Goal: Task Accomplishment & Management: Manage account settings

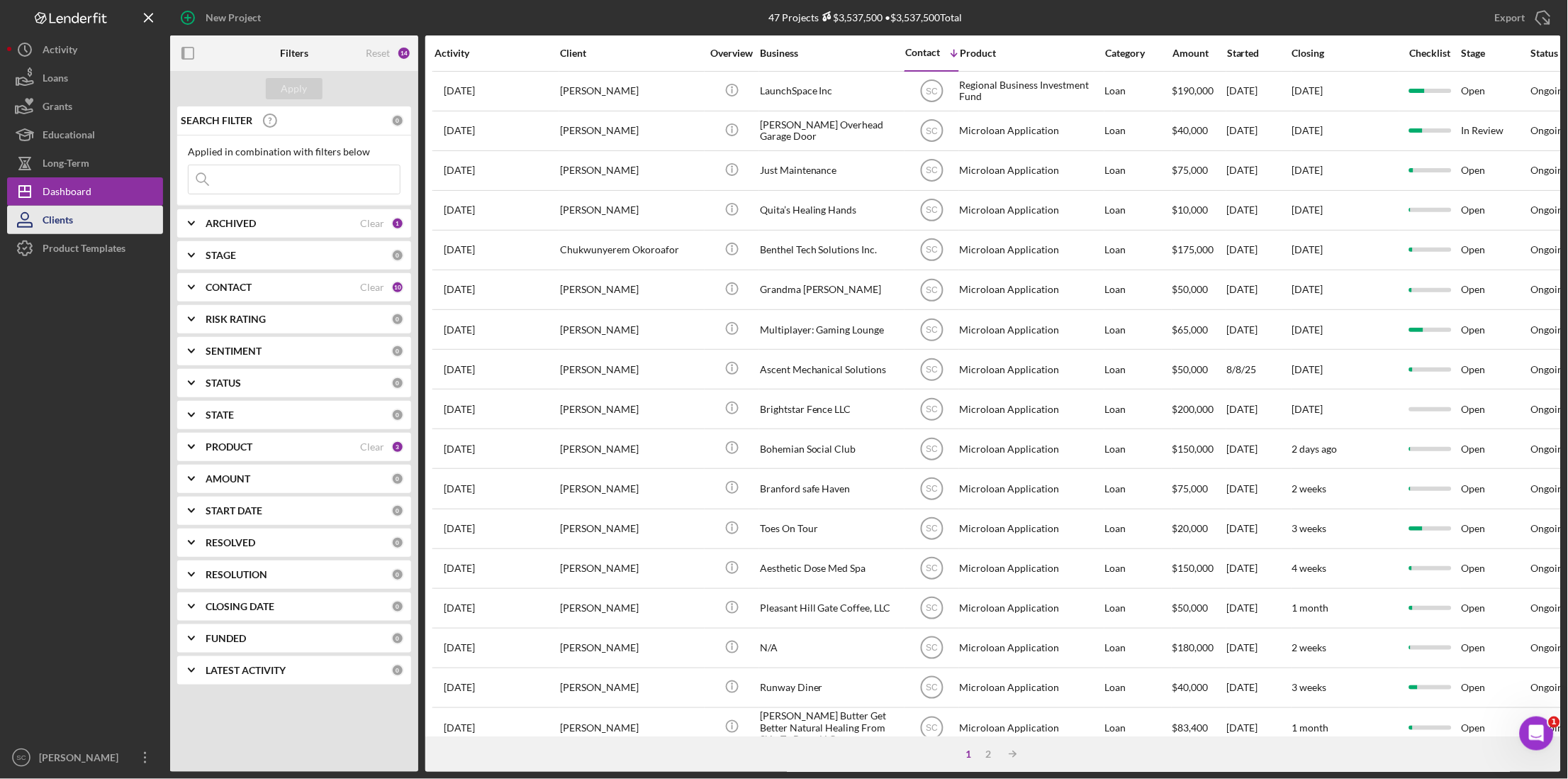
click at [76, 214] on button "Clients" at bounding box center [85, 220] width 156 height 28
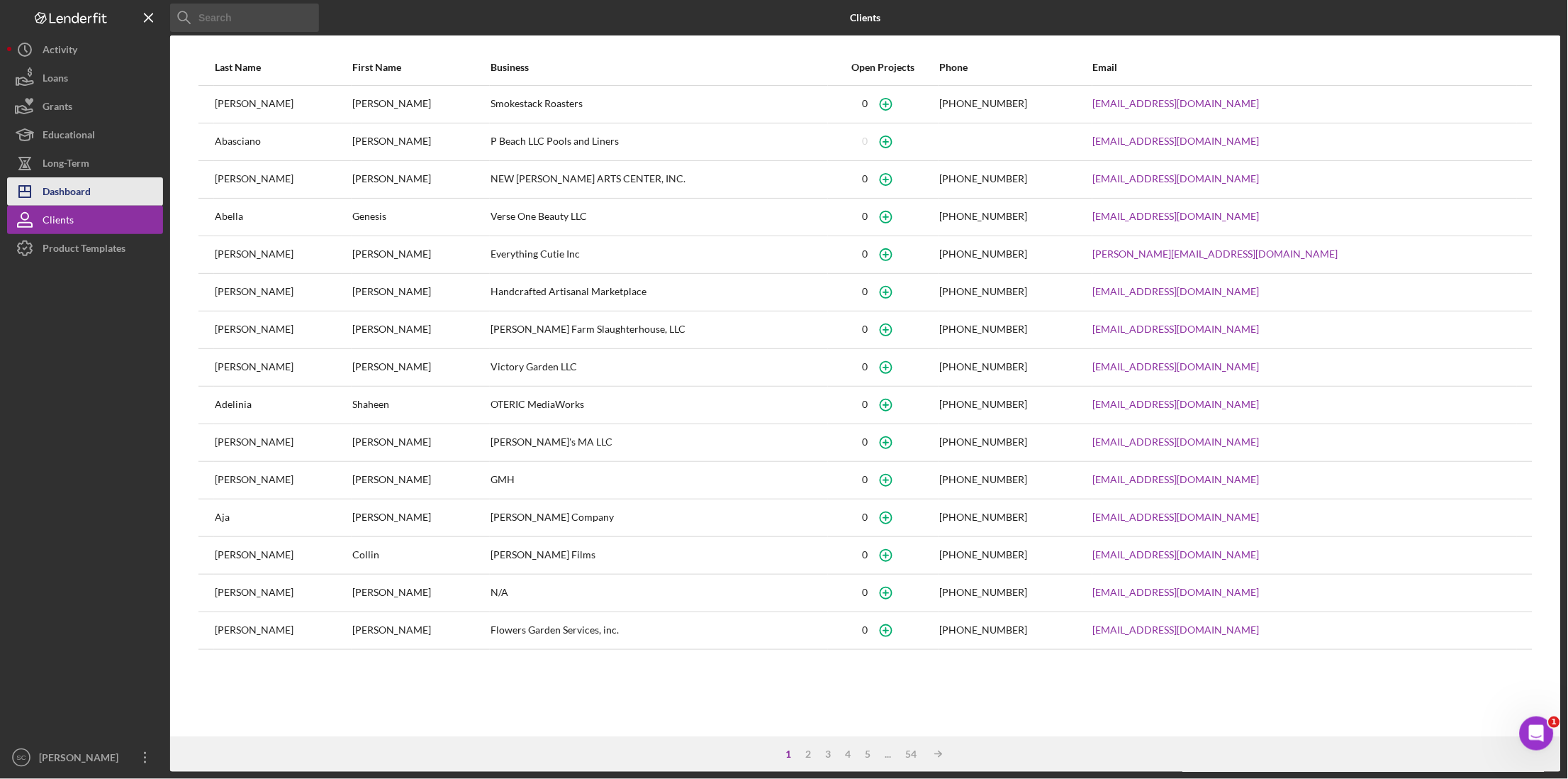
click at [81, 197] on div "Dashboard" at bounding box center [66, 193] width 48 height 32
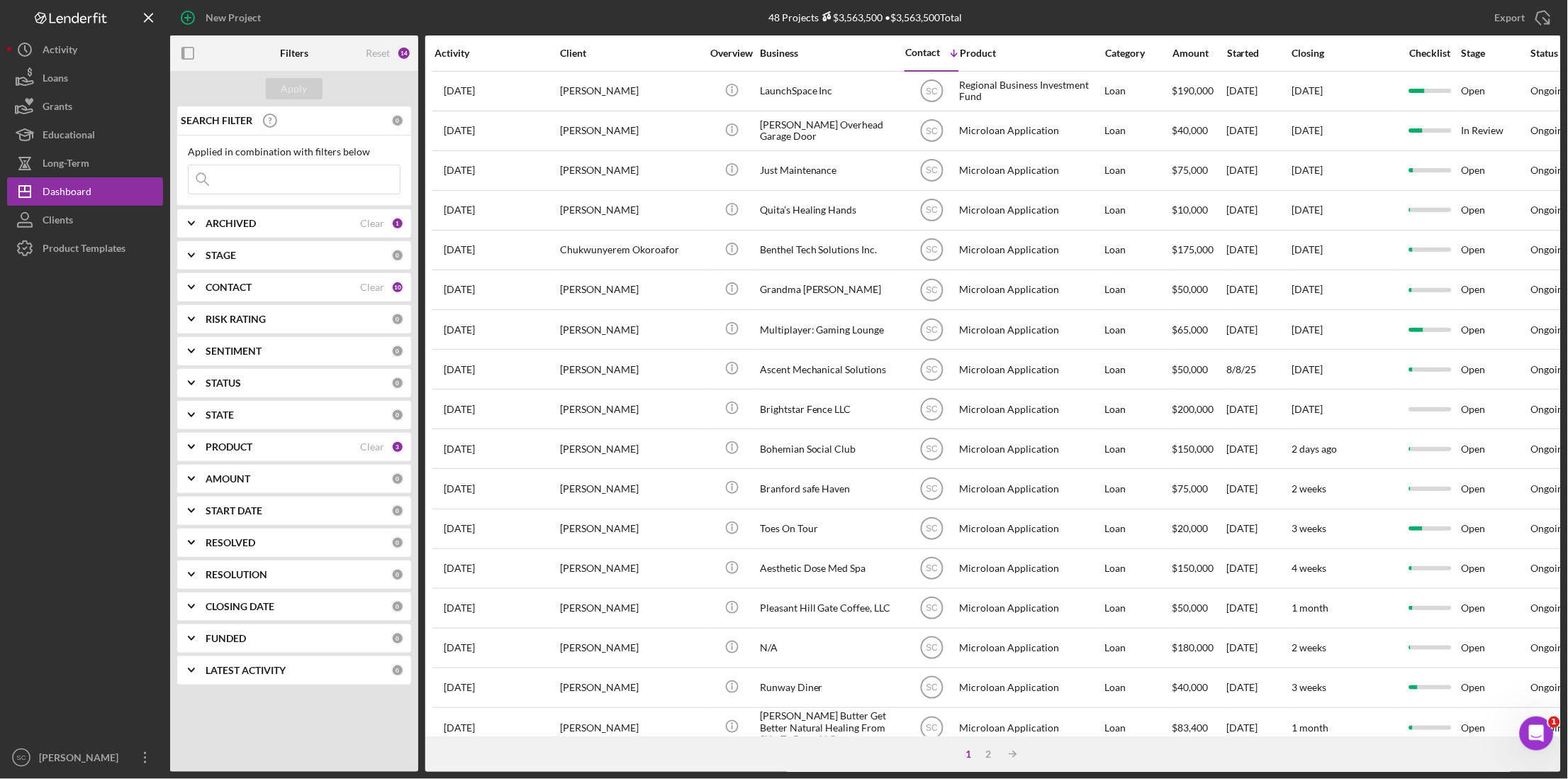
click at [292, 171] on input at bounding box center [294, 179] width 211 height 28
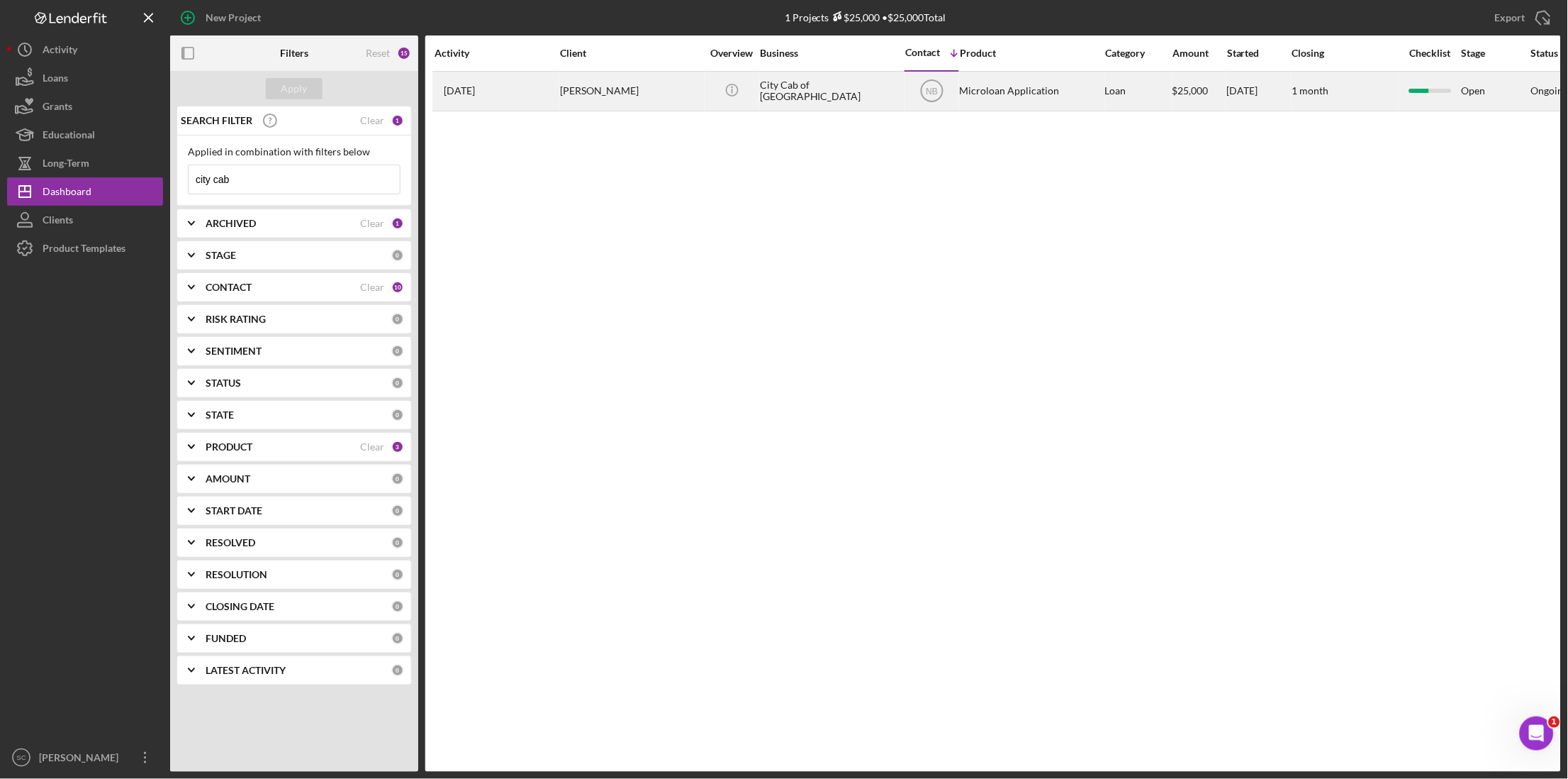
type input "city cab"
click at [584, 86] on div "[PERSON_NAME]" at bounding box center [631, 91] width 142 height 37
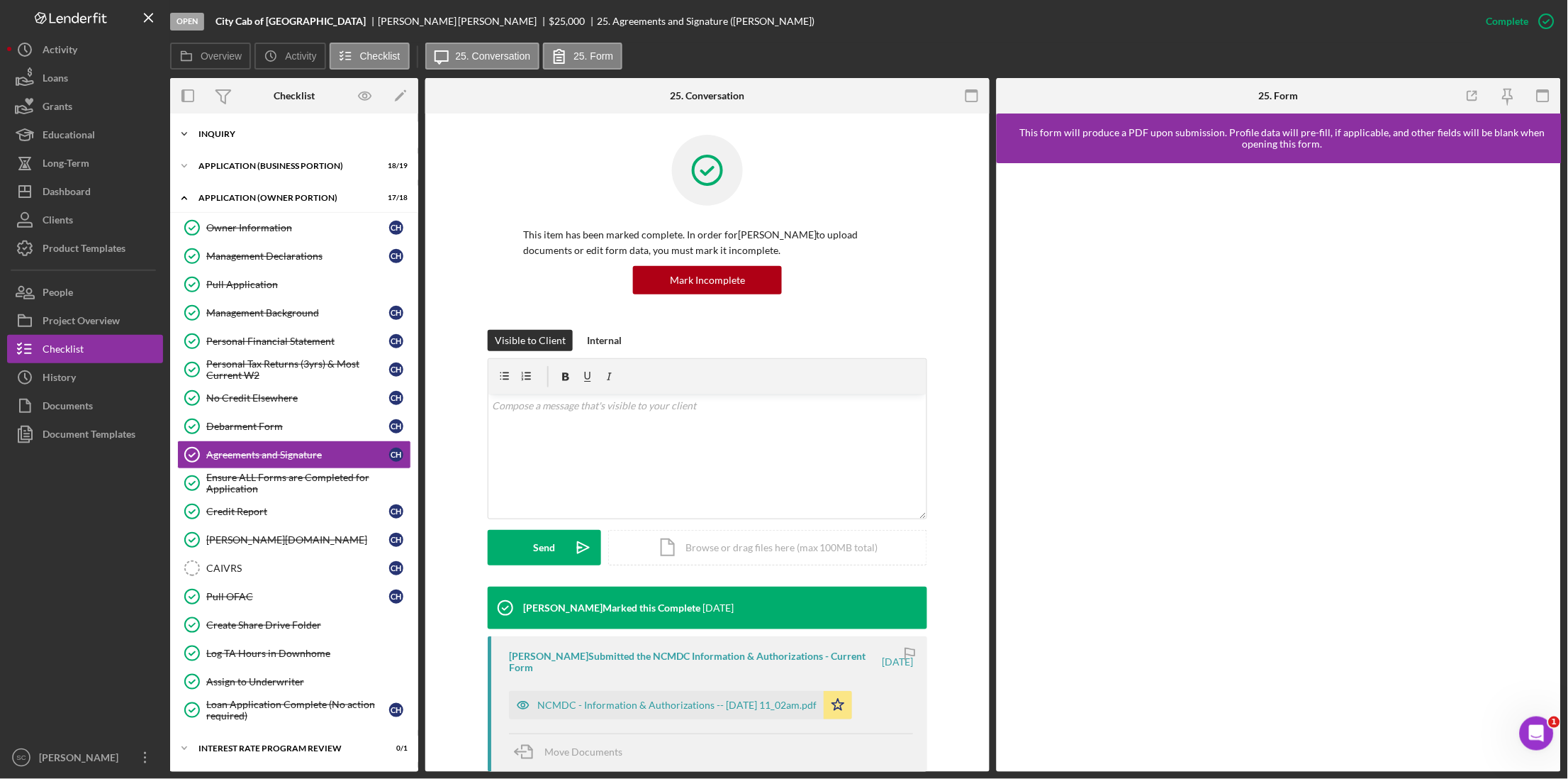
click at [218, 137] on div "INQUIRY" at bounding box center [299, 134] width 202 height 8
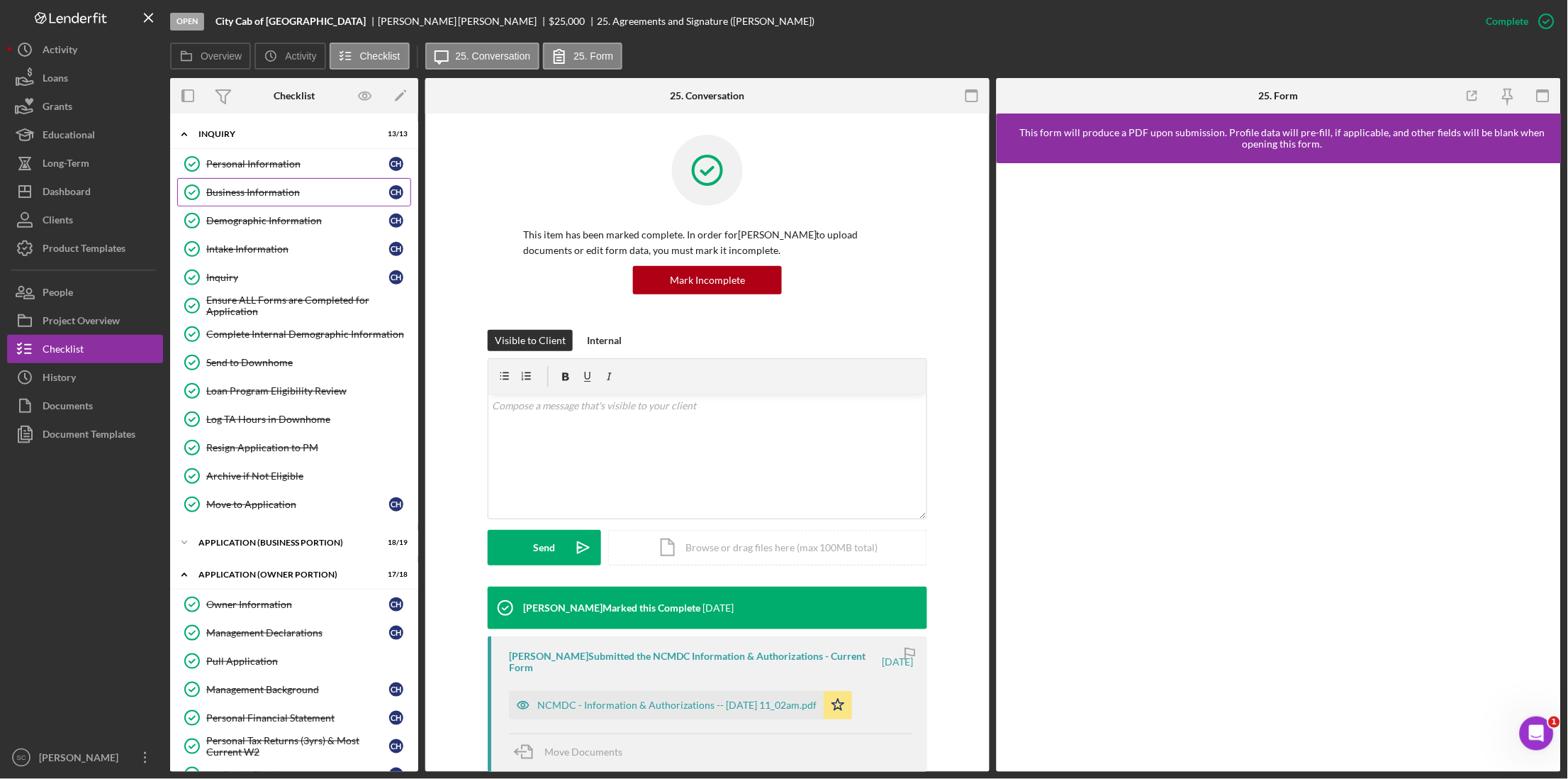
click at [233, 198] on link "Business Information Business Information C H" at bounding box center [294, 192] width 234 height 28
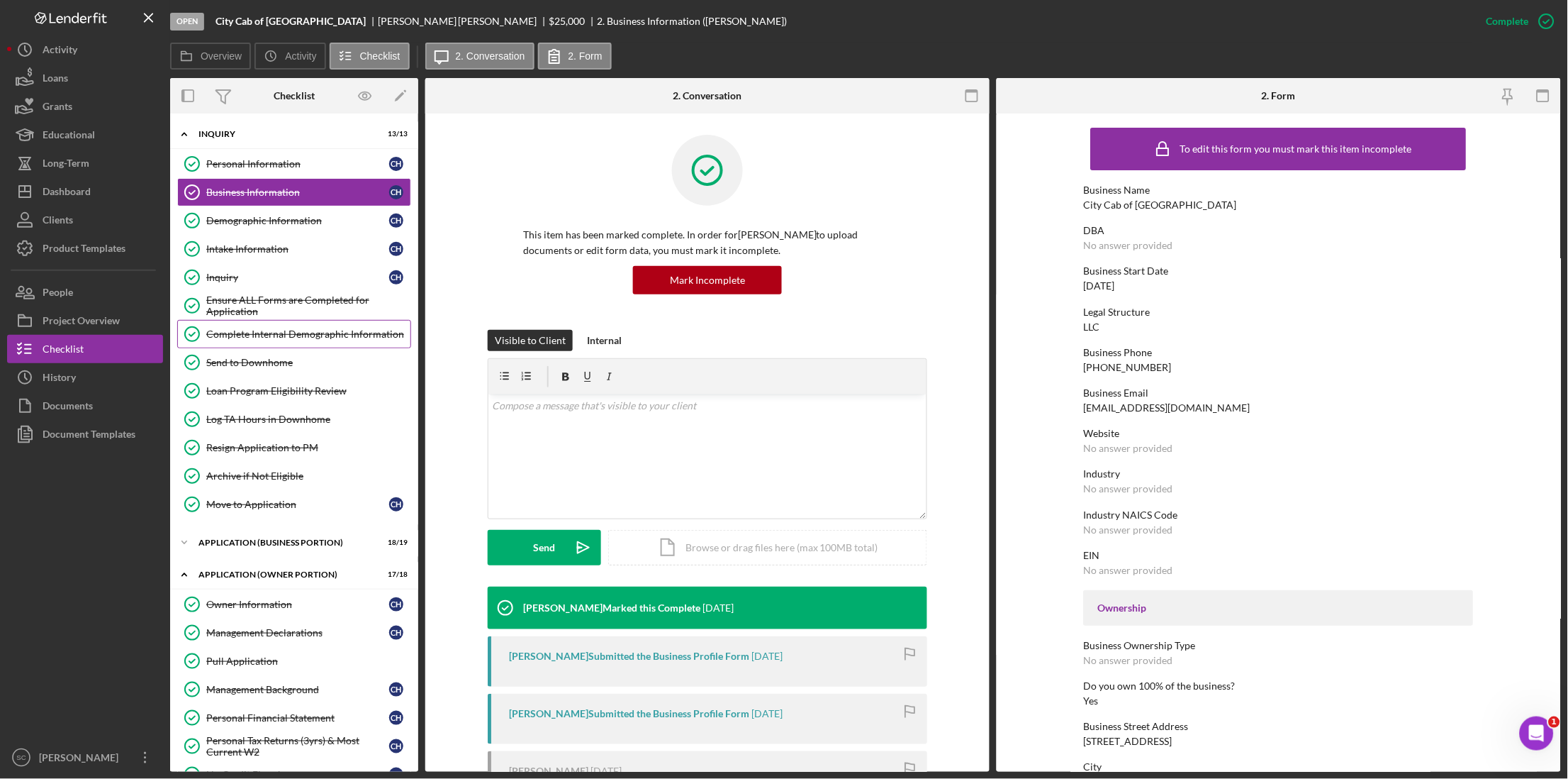
click at [291, 339] on div "Complete Internal Demographic Information" at bounding box center [308, 334] width 204 height 12
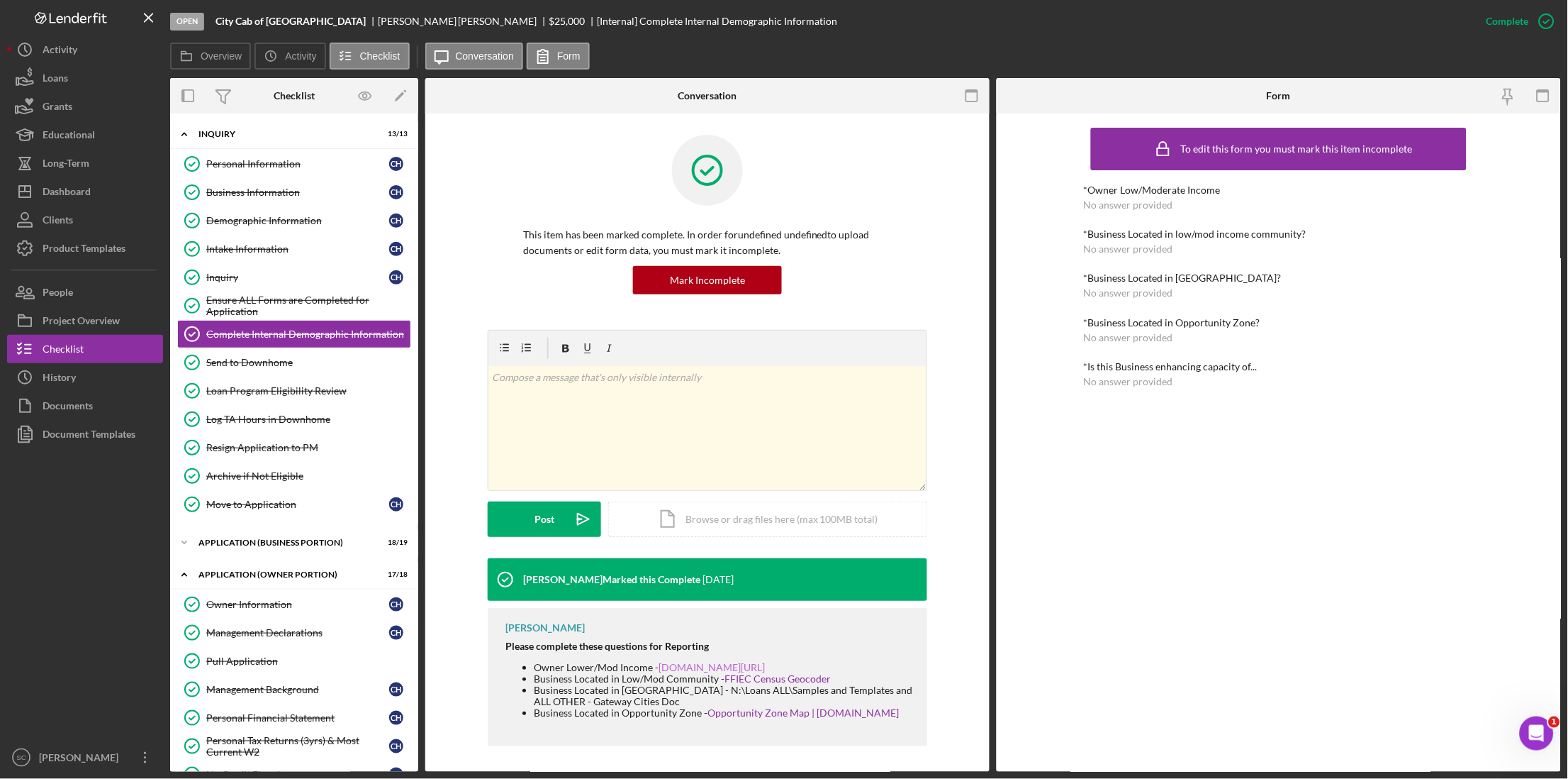
click at [658, 673] on link "[DOMAIN_NAME][URL]" at bounding box center [711, 667] width 106 height 12
